Goal: Transaction & Acquisition: Book appointment/travel/reservation

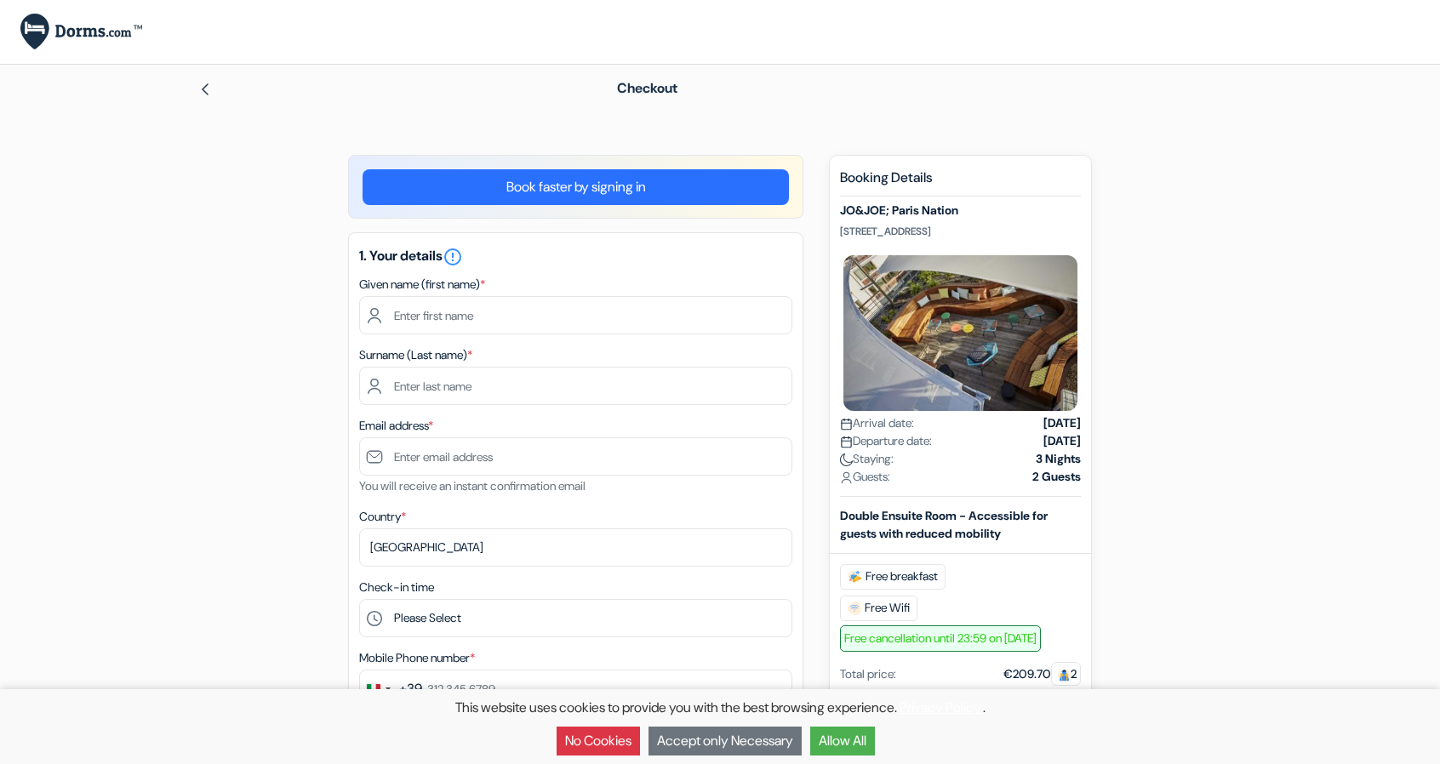
type input "[PERSON_NAME]"
type input "Park"
type input "[EMAIL_ADDRESS][DOMAIN_NAME]"
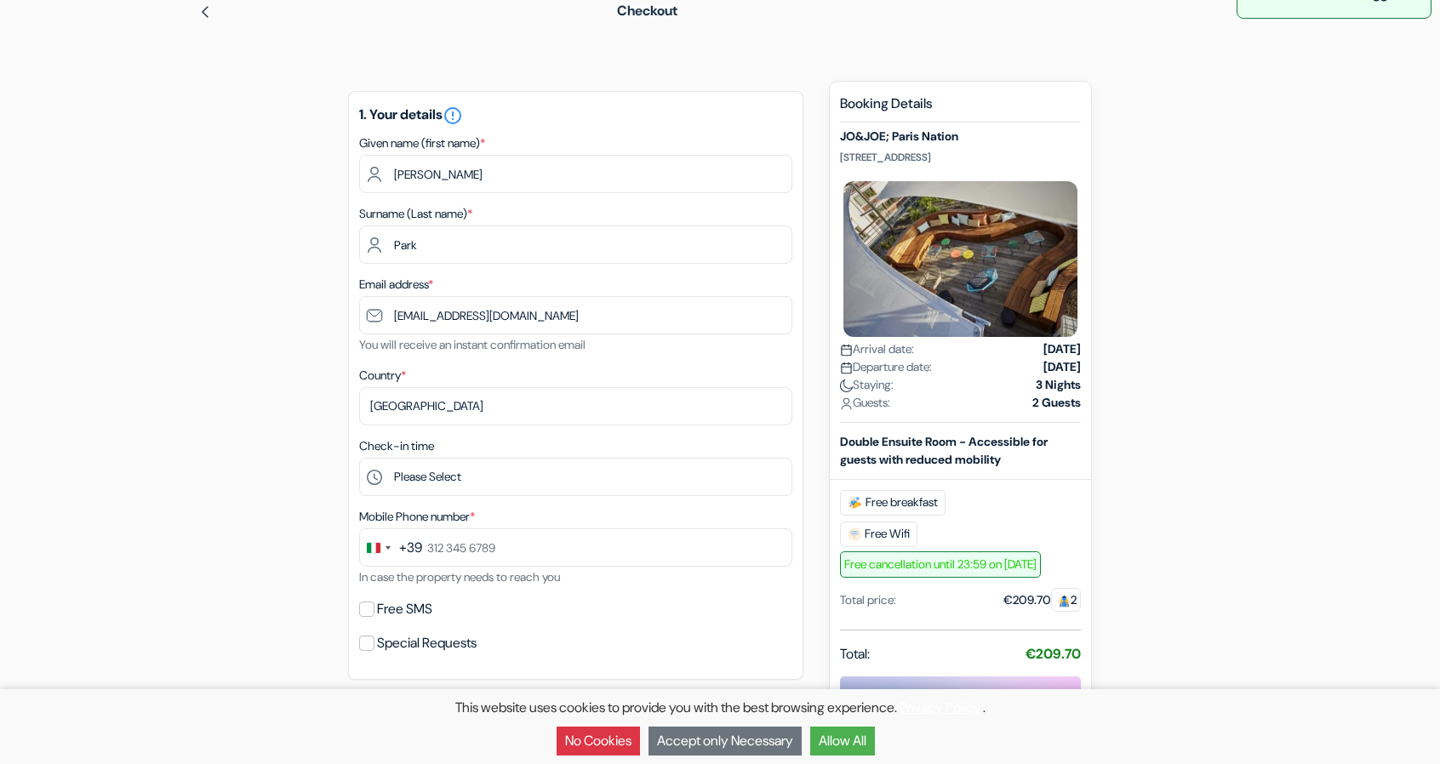
scroll to position [170, 0]
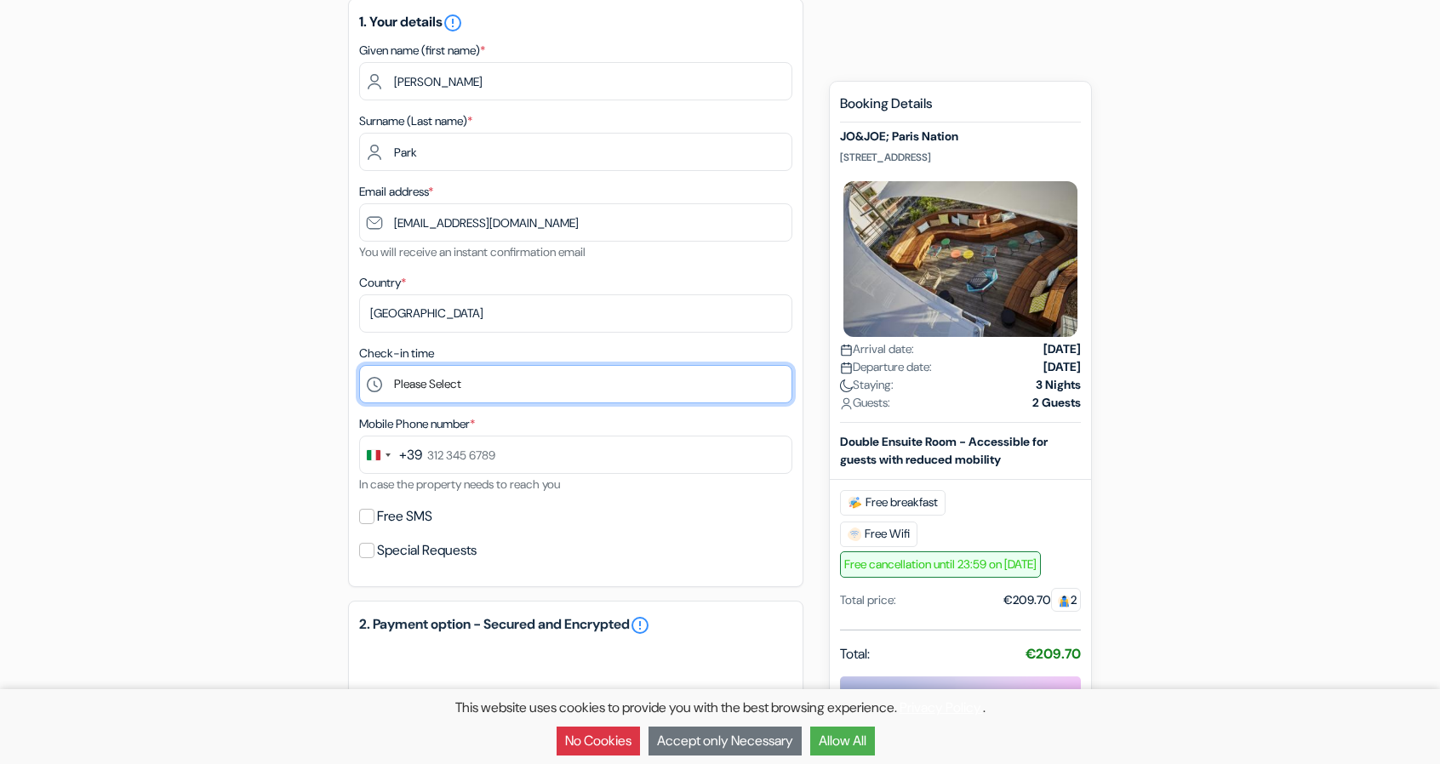
click at [495, 393] on select "Please Select 1:00 2:00 3:00 4:00 5:00 6:00 7:00 8:00 9:00 10:00 11:00 12:00 13…" at bounding box center [575, 384] width 433 height 38
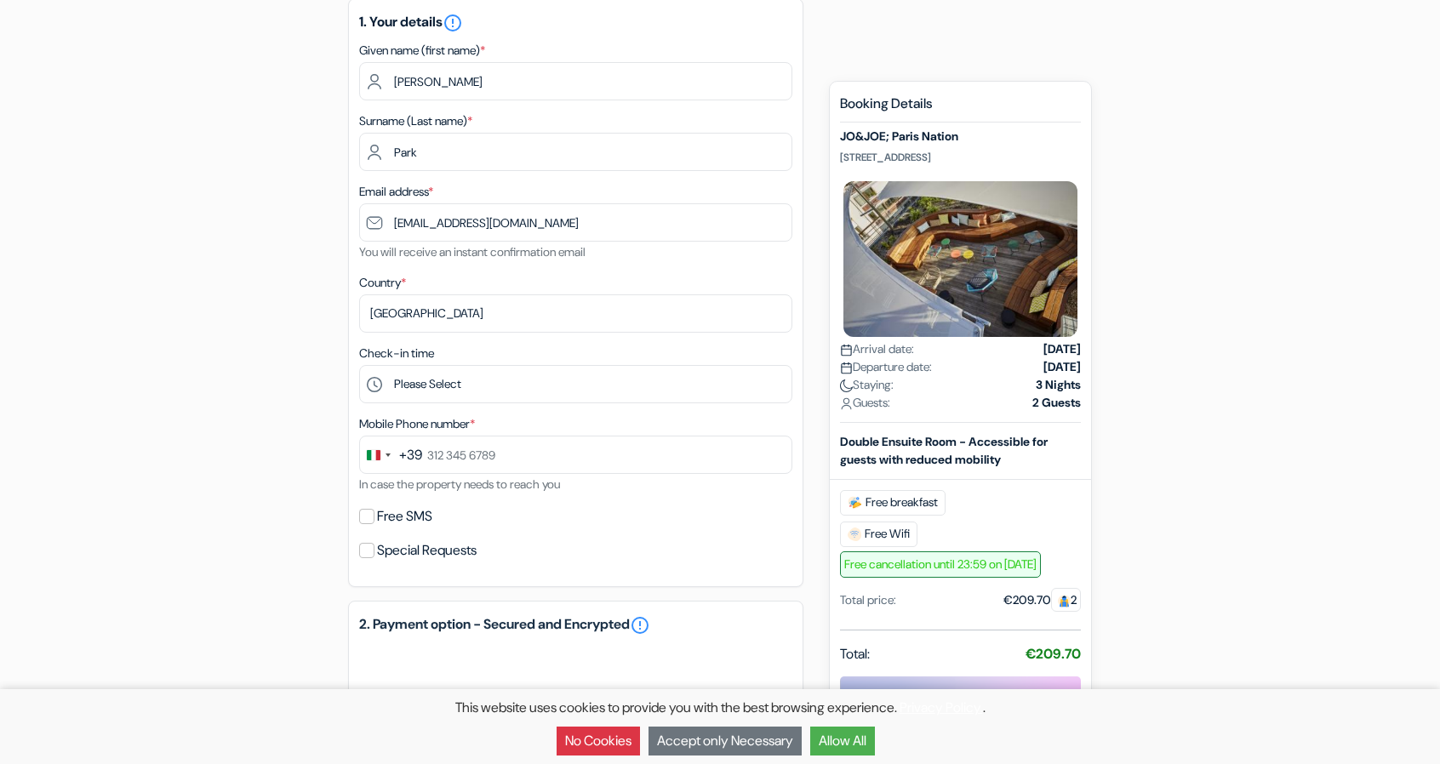
click at [81, 320] on form "Checkout add_box JO&JOE; Paris Nation [STREET_ADDRESS] done" at bounding box center [720, 538] width 1440 height 1289
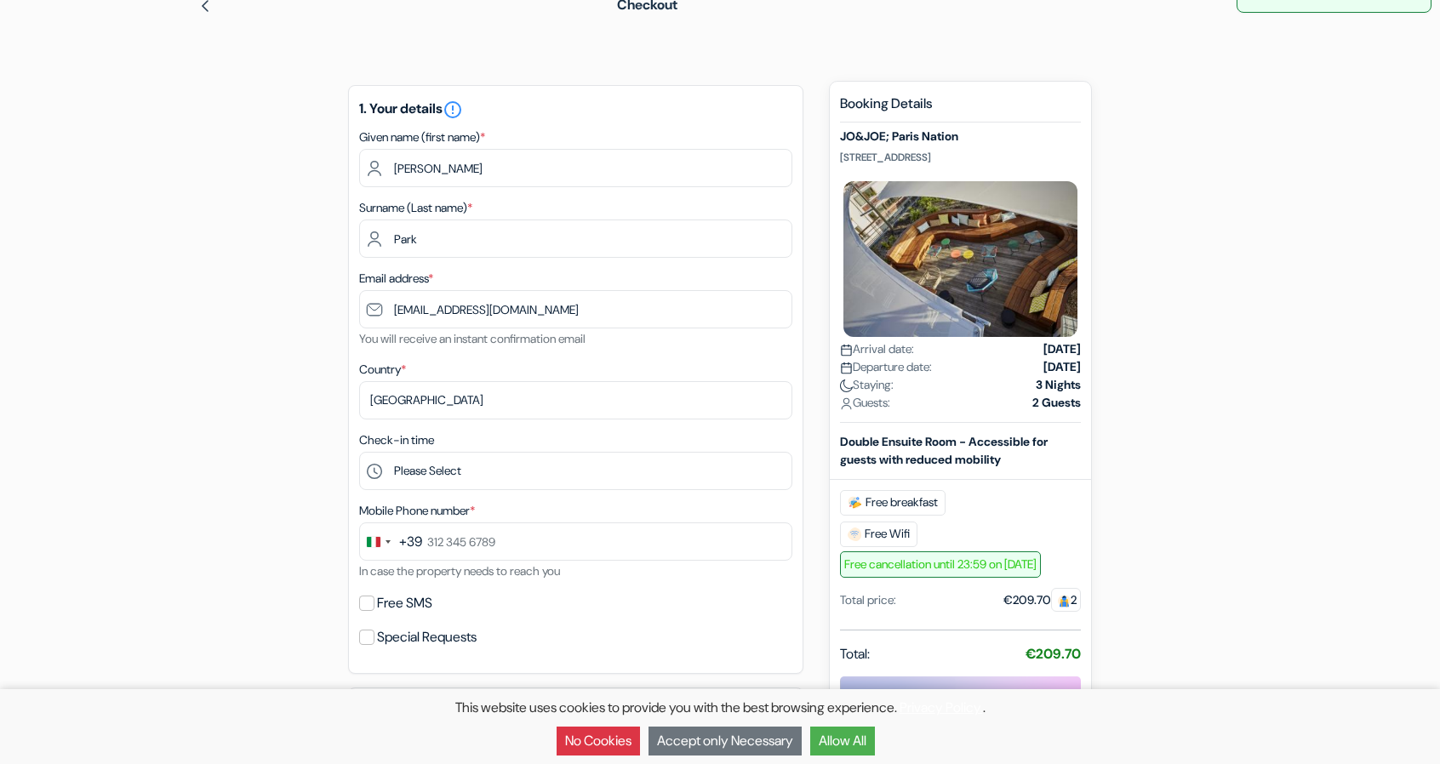
scroll to position [0, 0]
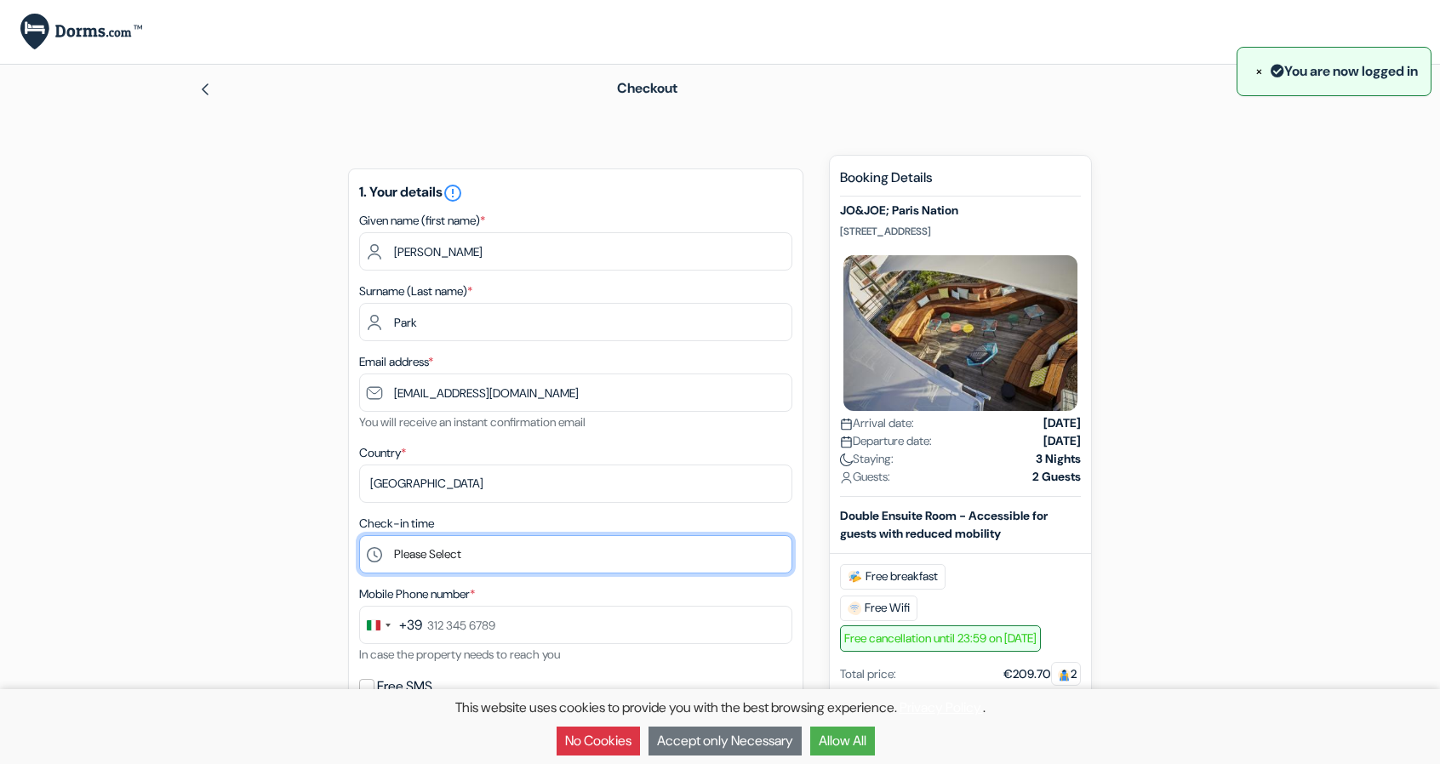
click at [464, 556] on select "Please Select 1:00 2:00 3:00 4:00 5:00 6:00 7:00 8:00 9:00 10:00 11:00 12:00 13…" at bounding box center [575, 554] width 433 height 38
click at [359, 537] on select "Please Select 1:00 2:00 3:00 4:00 5:00 6:00 7:00 8:00 9:00 10:00 11:00 12:00 13…" at bounding box center [575, 554] width 433 height 38
click at [441, 564] on select "Please Select 1:00 2:00 3:00 4:00 5:00 6:00 7:00 8:00 9:00 10:00 11:00 12:00 13…" at bounding box center [575, 554] width 433 height 38
click at [359, 537] on select "Please Select 1:00 2:00 3:00 4:00 5:00 6:00 7:00 8:00 9:00 10:00 11:00 12:00 13…" at bounding box center [575, 554] width 433 height 38
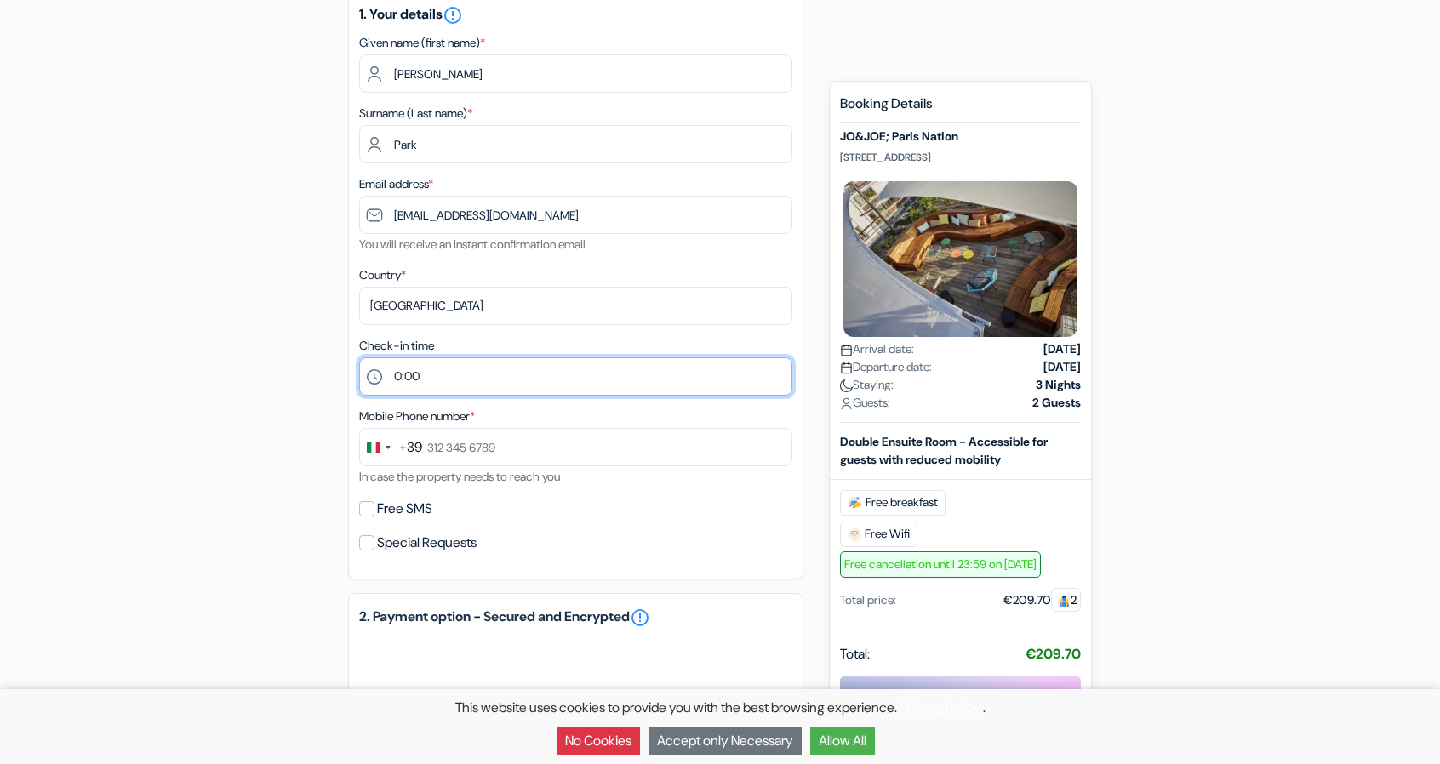
scroll to position [255, 0]
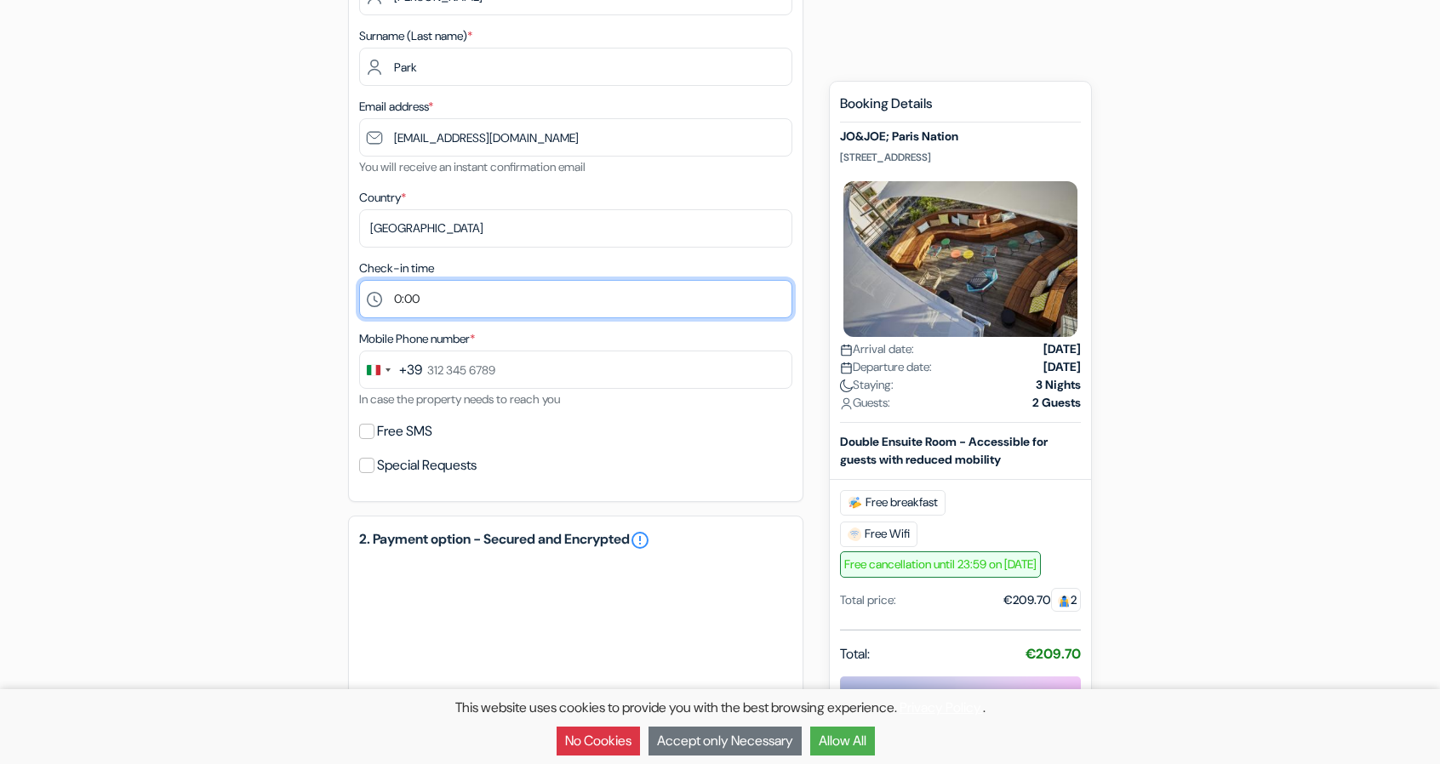
click at [459, 314] on select "Please Select 1:00 2:00 3:00 4:00 5:00 6:00 7:00 8:00 9:00 10:00 11:00 12:00 13…" at bounding box center [575, 299] width 433 height 38
click at [359, 282] on select "Please Select 1:00 2:00 3:00 4:00 5:00 6:00 7:00 8:00 9:00 10:00 11:00 12:00 13…" at bounding box center [575, 299] width 433 height 38
click at [497, 309] on select "Please Select 1:00 2:00 3:00 4:00 5:00 6:00 7:00 8:00 9:00 10:00 11:00 12:00 13…" at bounding box center [575, 299] width 433 height 38
select select "0"
click at [359, 282] on select "Please Select 1:00 2:00 3:00 4:00 5:00 6:00 7:00 8:00 9:00 10:00 11:00 12:00 13…" at bounding box center [575, 299] width 433 height 38
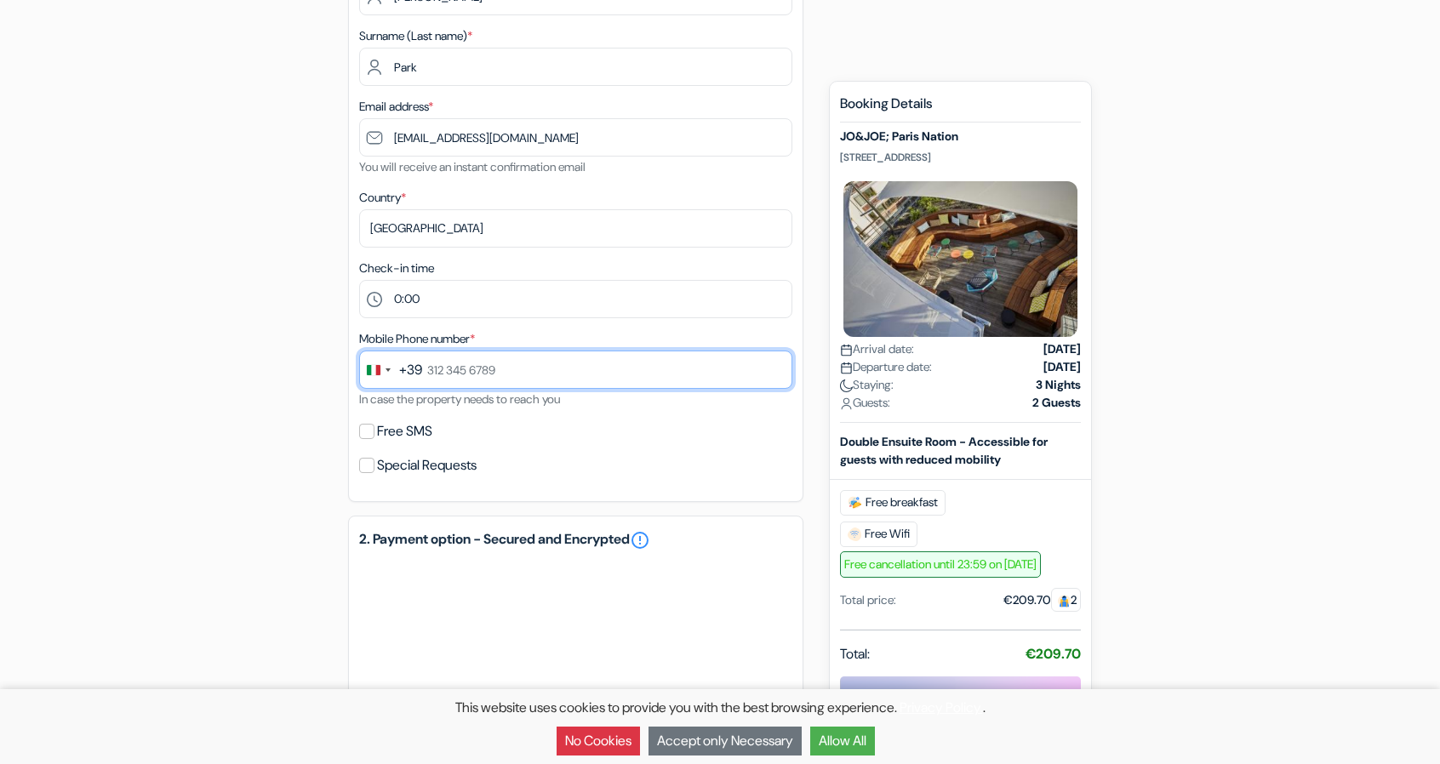
click at [533, 375] on input "text" at bounding box center [575, 370] width 433 height 38
click at [628, 419] on div "1. Your details error_outline Given name (first name) * [PERSON_NAME] Surname (…" at bounding box center [575, 207] width 455 height 589
click at [364, 438] on input "Free SMS" at bounding box center [366, 431] width 15 height 15
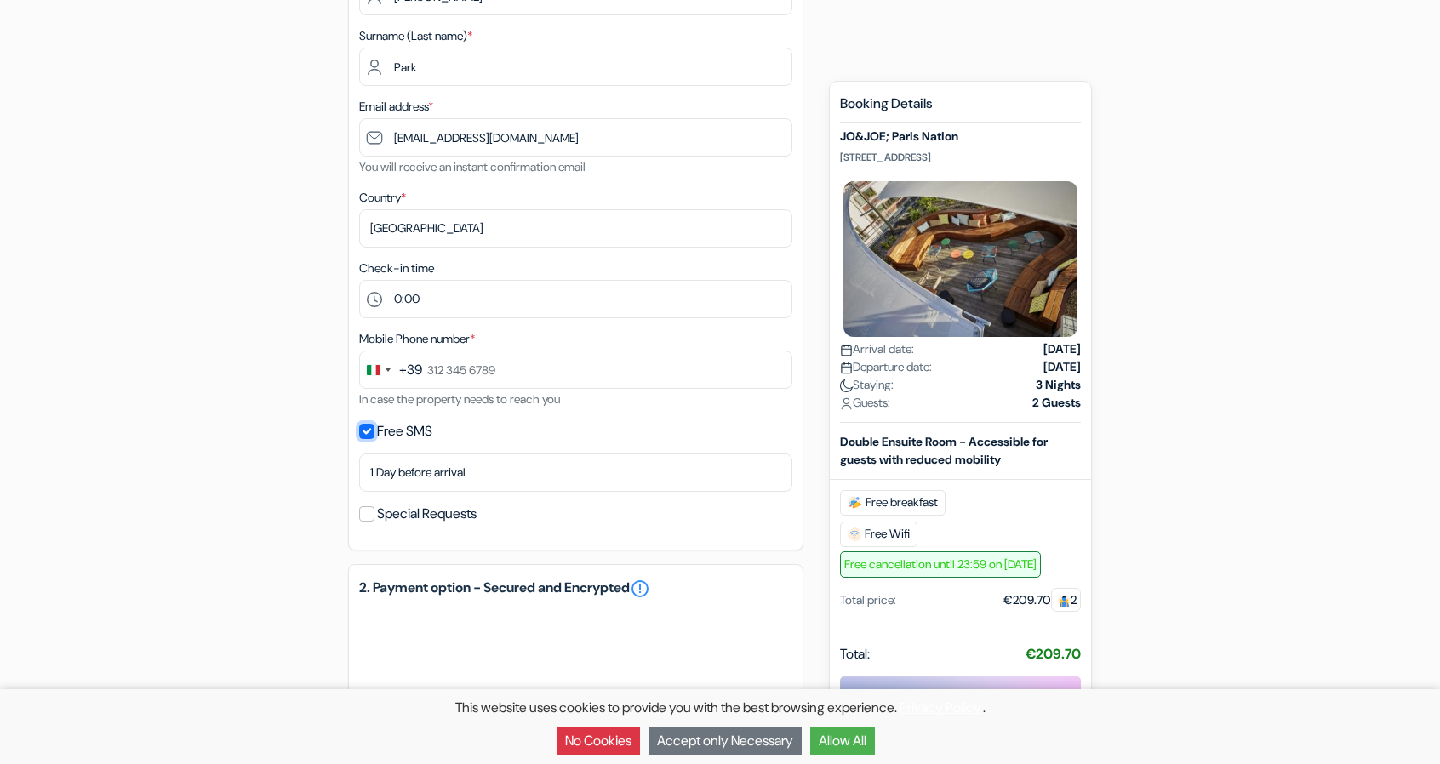
click at [367, 437] on input "Free SMS" at bounding box center [366, 431] width 15 height 15
checkbox input "false"
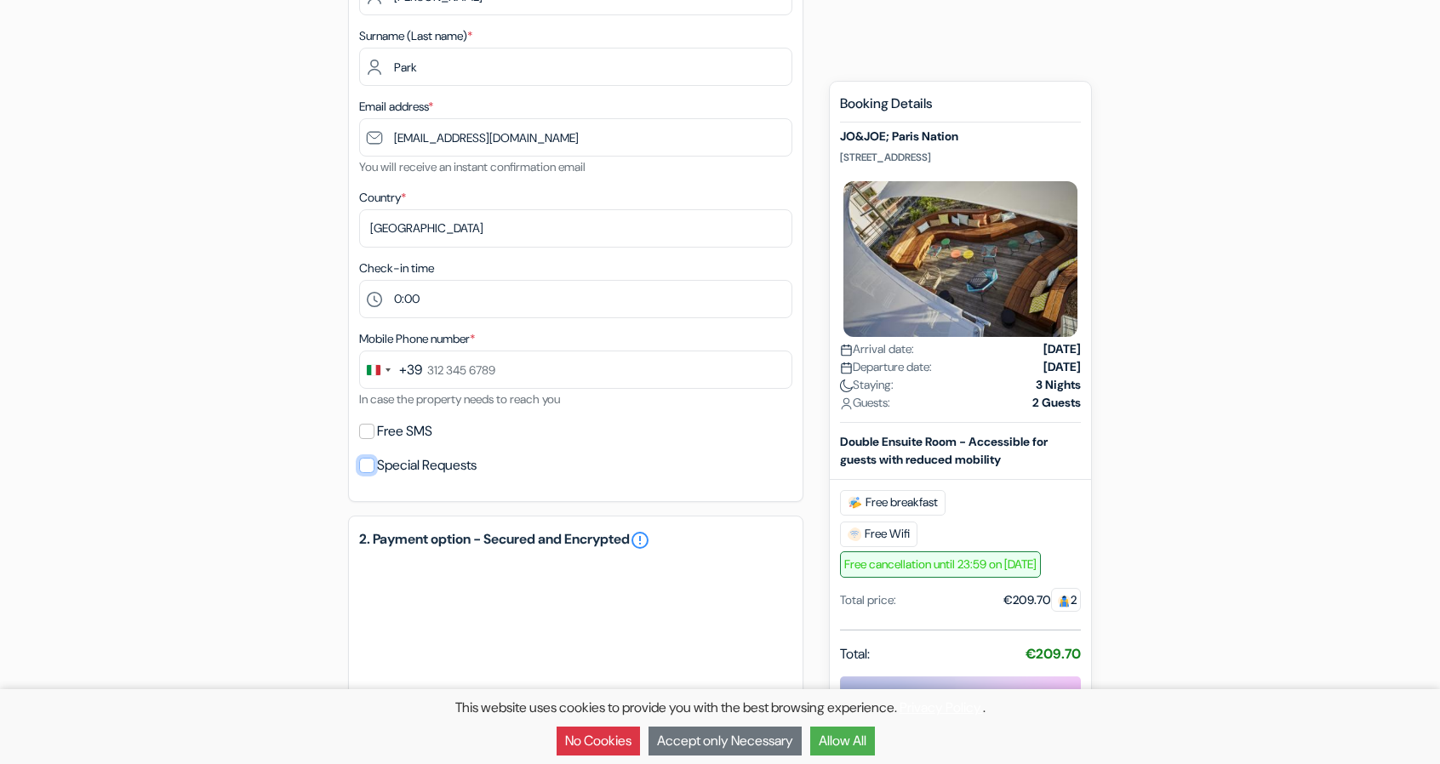
click at [362, 473] on input "Special Requests" at bounding box center [366, 465] width 15 height 15
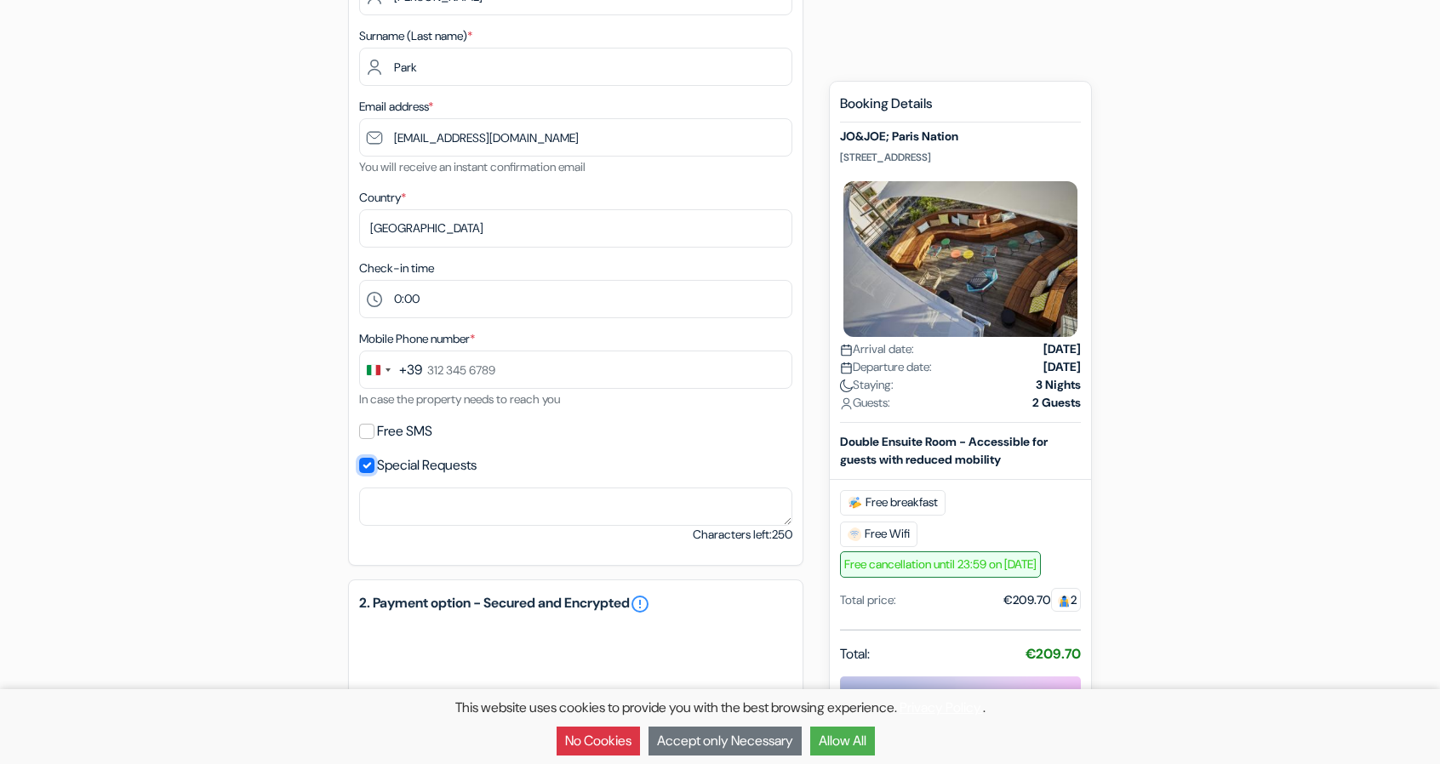
click at [363, 464] on input "Special Requests" at bounding box center [366, 465] width 15 height 15
checkbox input "false"
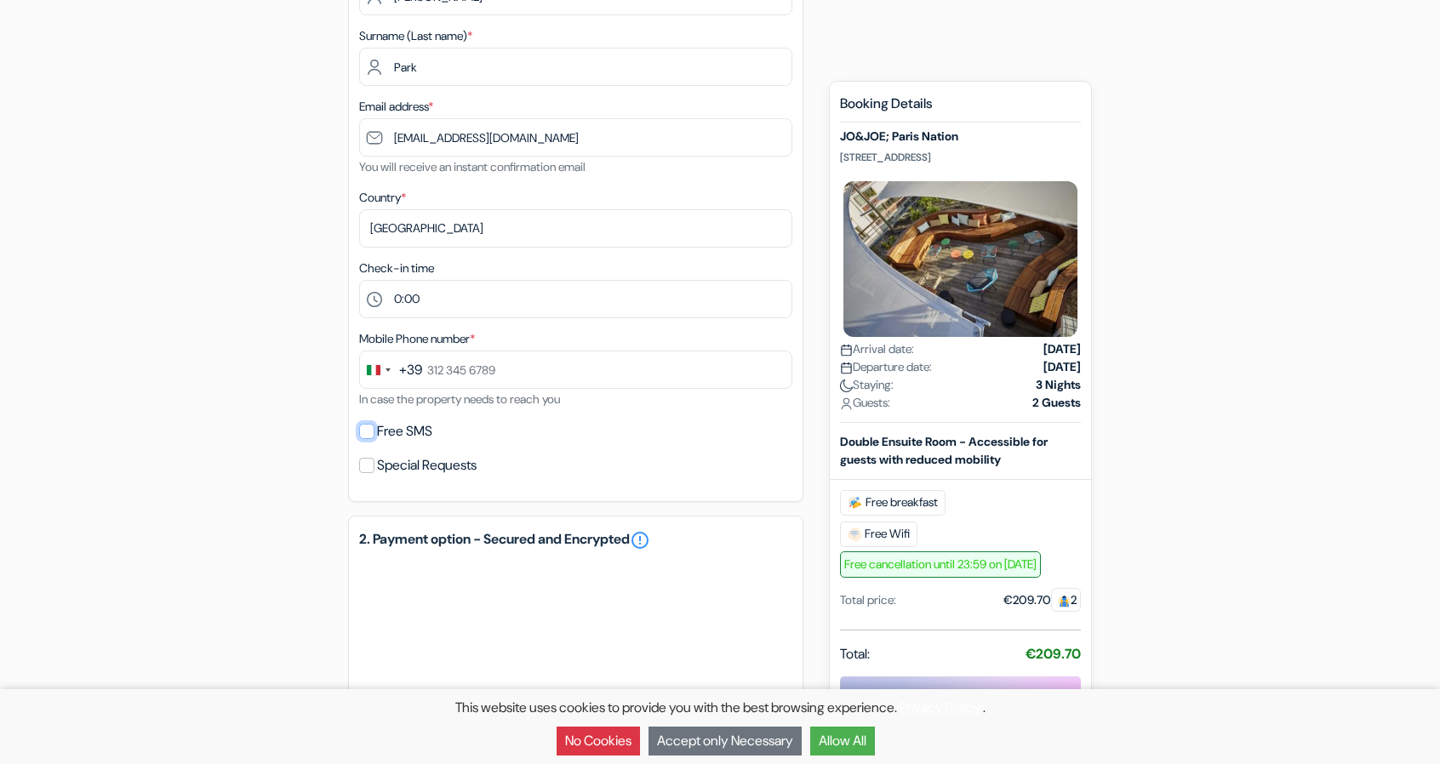
click at [365, 433] on input "Free SMS" at bounding box center [366, 431] width 15 height 15
checkbox input "true"
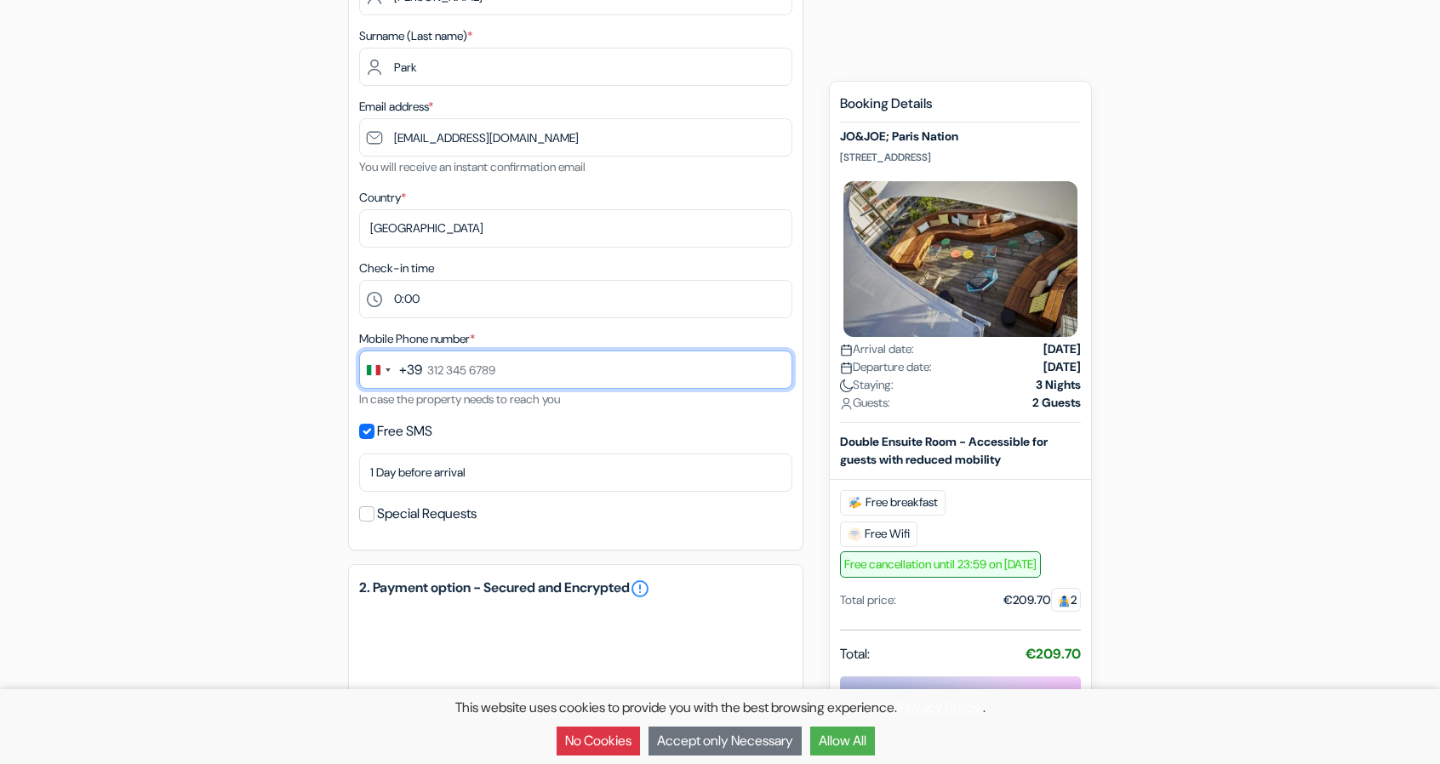
click at [500, 374] on input "text" at bounding box center [575, 370] width 433 height 38
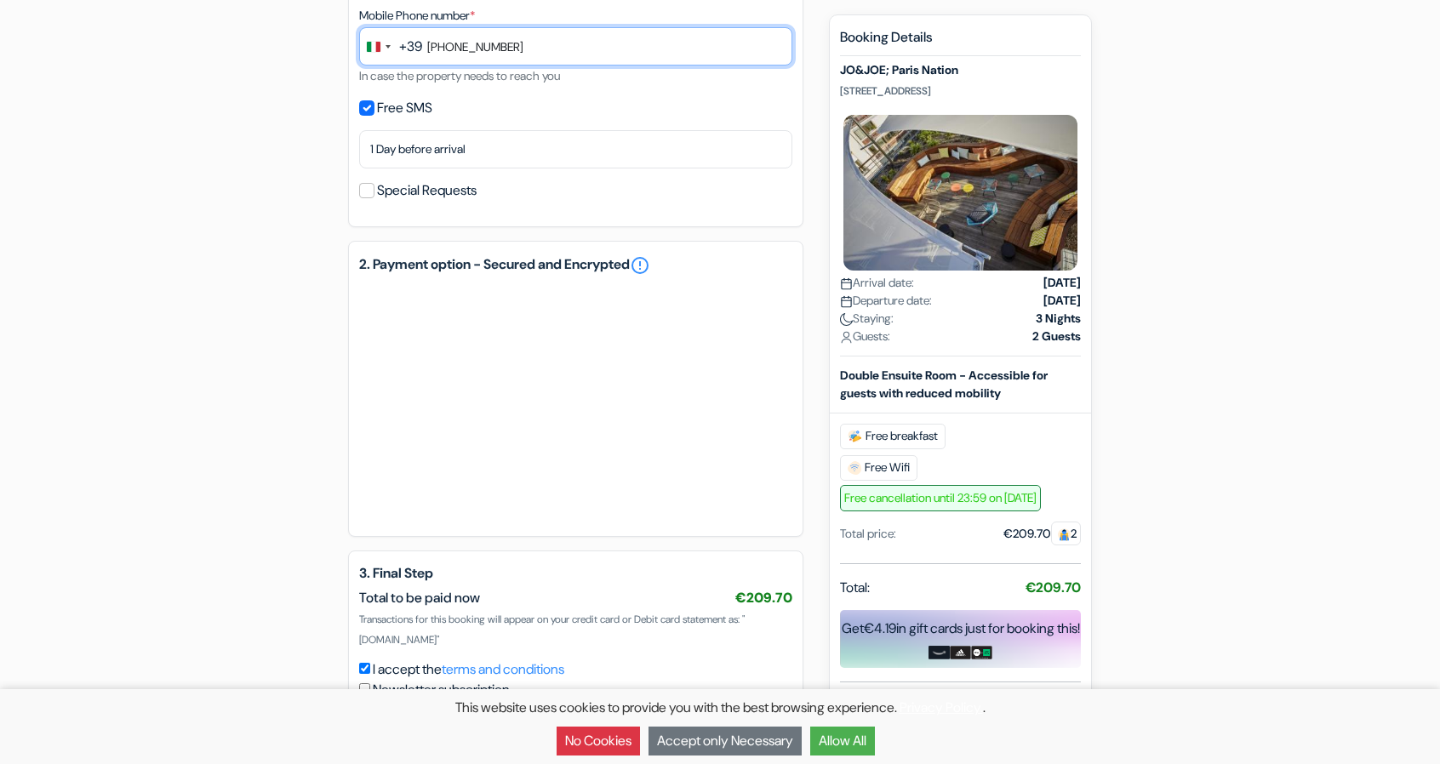
scroll to position [596, 0]
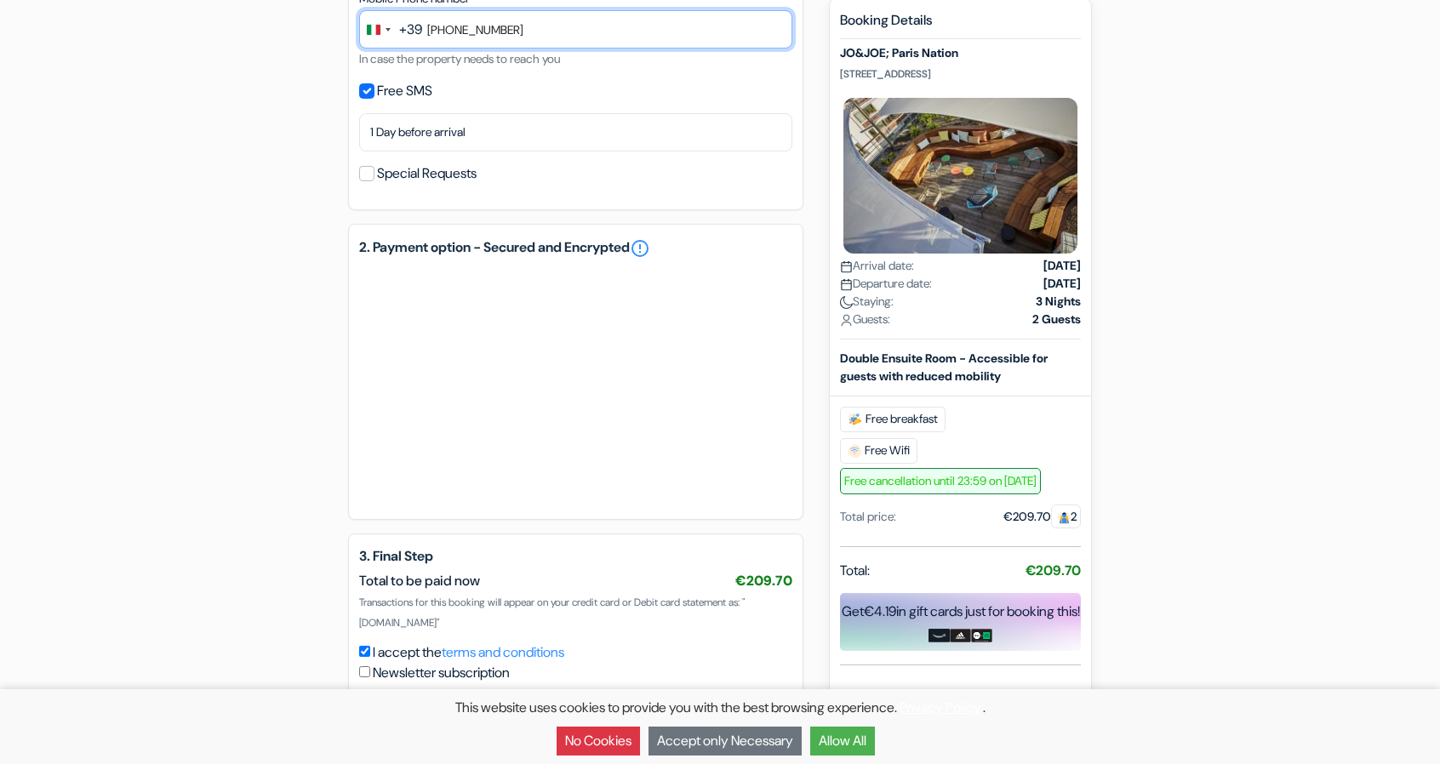
type input "[PHONE_NUMBER]"
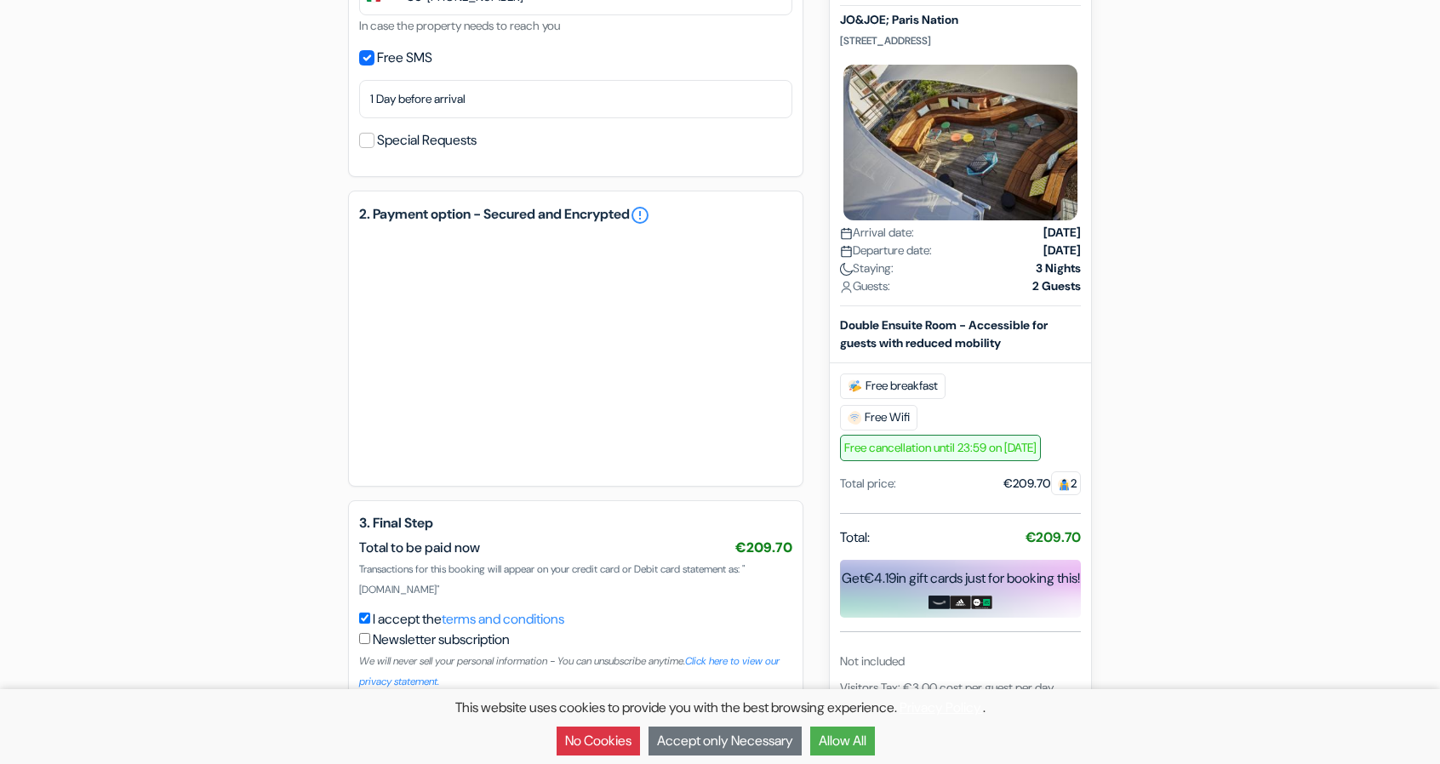
scroll to position [647, 0]
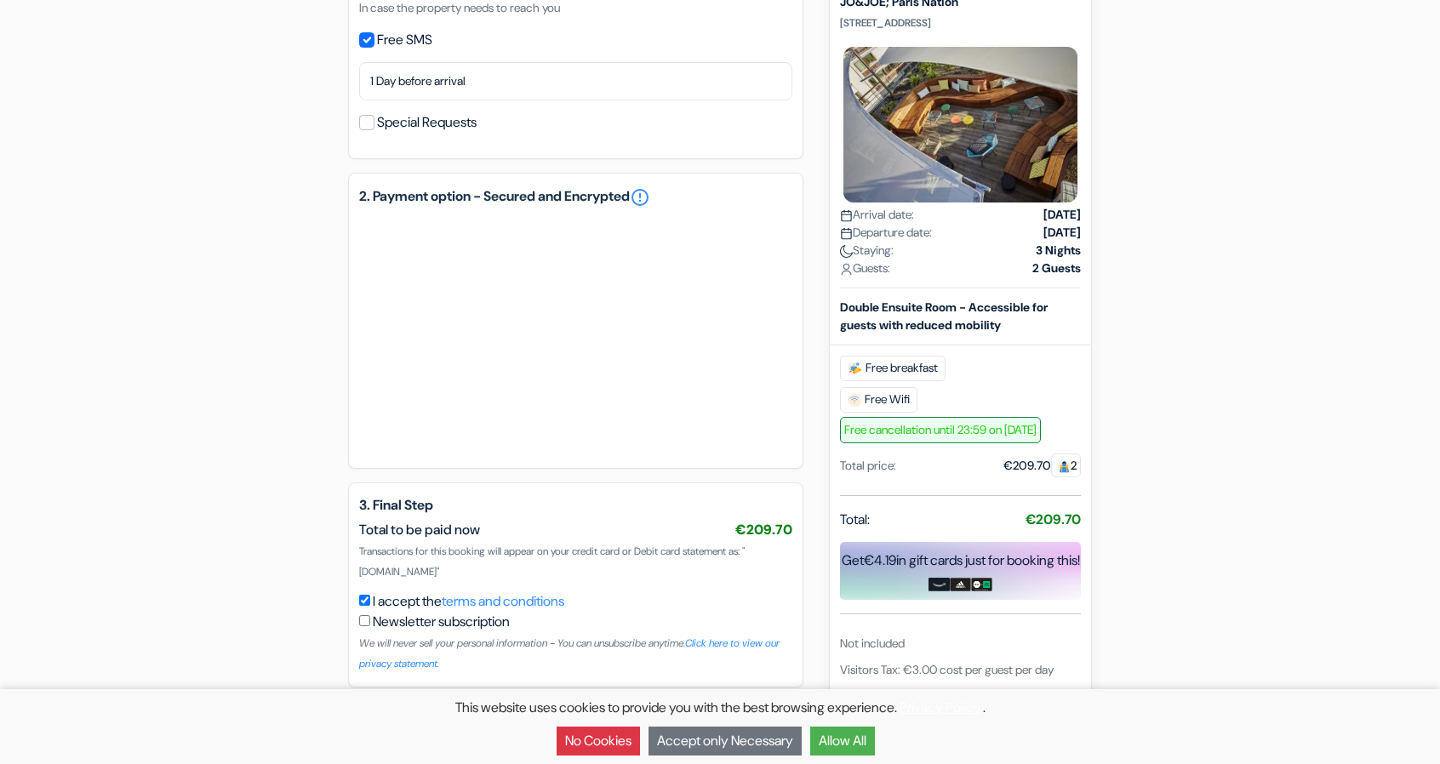
click at [432, 713] on button "Confirm Loading..." at bounding box center [418, 717] width 141 height 32
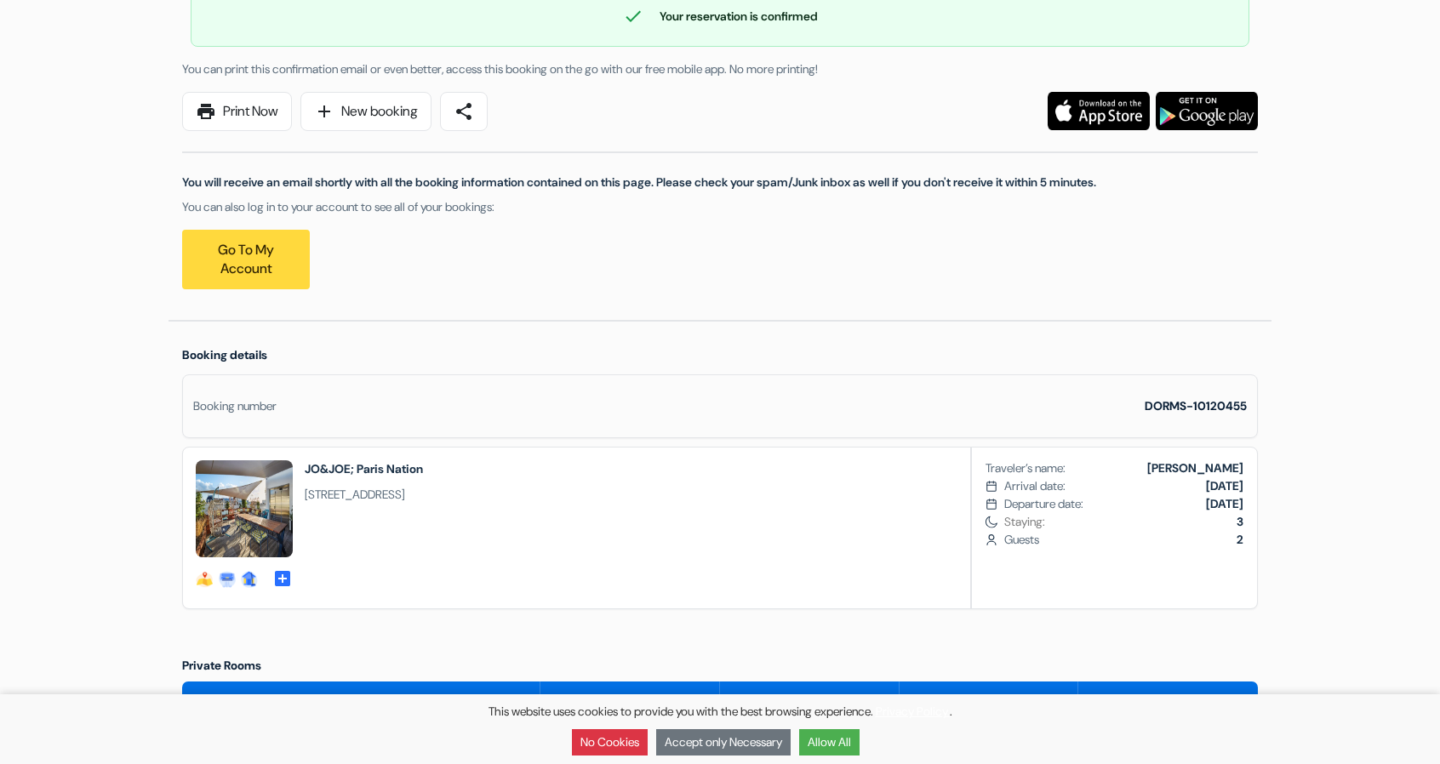
scroll to position [85, 0]
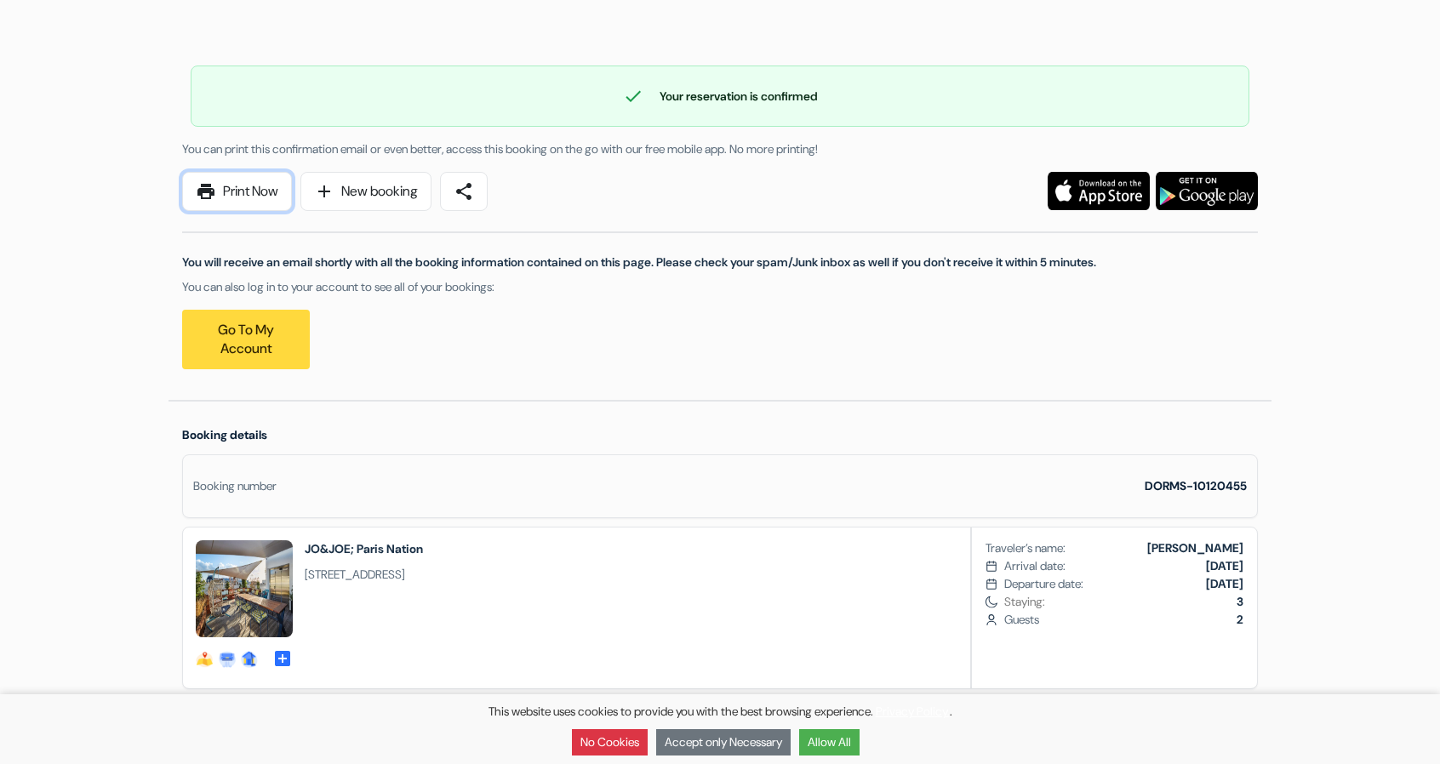
drag, startPoint x: 245, startPoint y: 181, endPoint x: 1107, endPoint y: 561, distance: 942.2
click at [245, 181] on link "print Print Now" at bounding box center [237, 191] width 110 height 39
click at [249, 197] on link "print Print Now" at bounding box center [237, 191] width 110 height 39
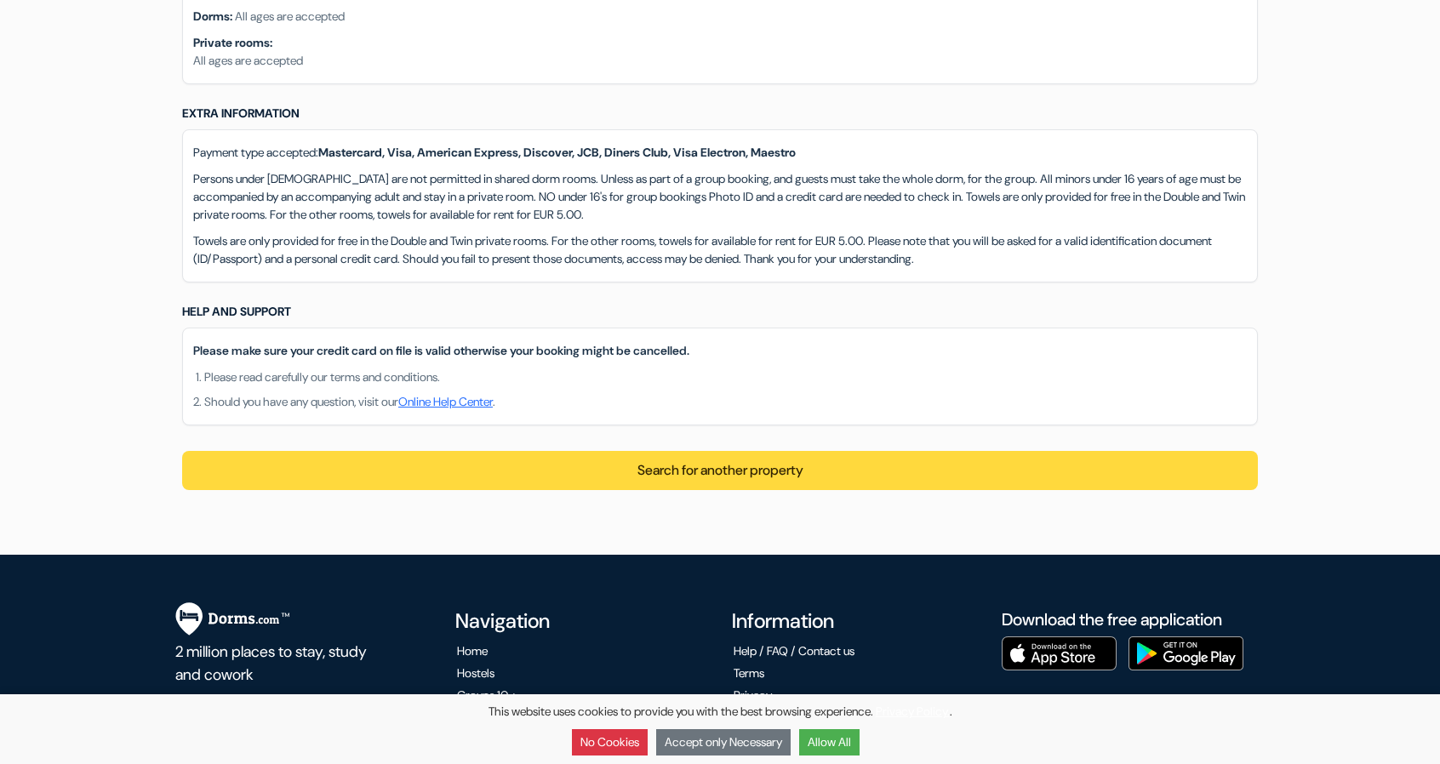
scroll to position [1788, 0]
